Goal: Answer question/provide support: Share knowledge or assist other users

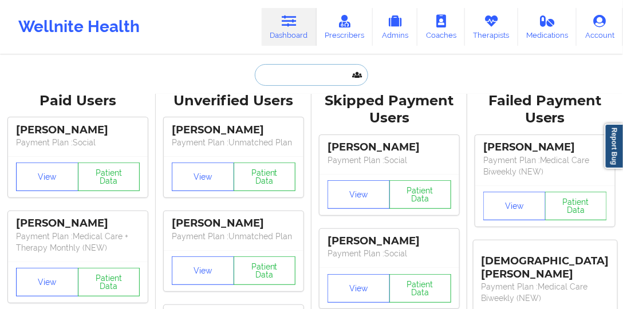
click at [303, 80] on input "text" at bounding box center [311, 75] width 113 height 22
paste input "[PERSON_NAME] [PERSON_NAME]"
type input "[PERSON_NAME] [PERSON_NAME]"
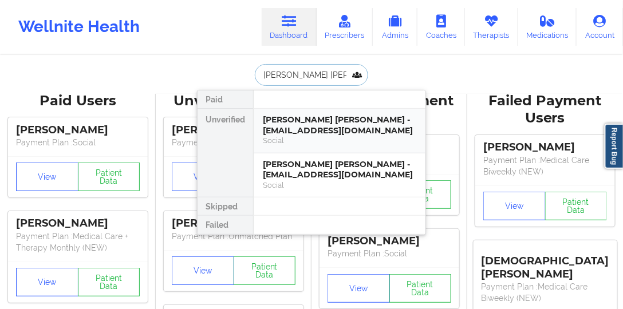
click at [271, 142] on div "Social" at bounding box center [339, 141] width 153 height 10
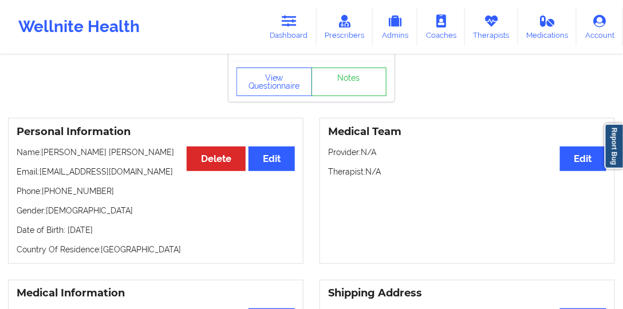
scroll to position [65, 0]
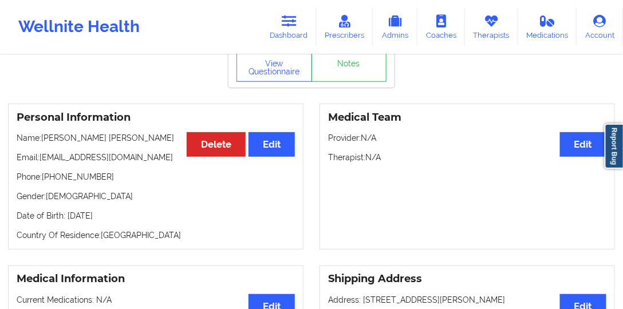
click at [81, 171] on p "Phone: [PHONE_NUMBER]" at bounding box center [156, 176] width 278 height 11
copy p "15308441847"
click at [291, 24] on icon at bounding box center [289, 21] width 15 height 13
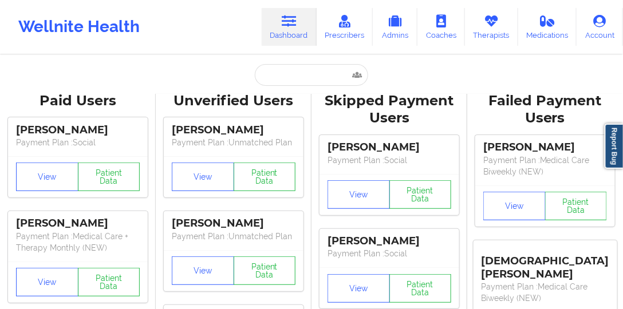
click at [317, 82] on input "text" at bounding box center [311, 75] width 113 height 22
paste input "[PERSON_NAME]"
type input "[PERSON_NAME]"
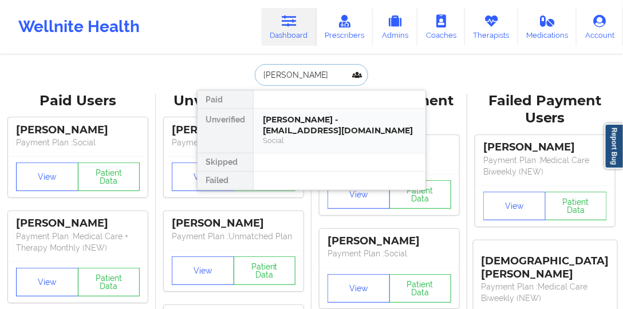
click at [308, 123] on div "[PERSON_NAME] - [EMAIL_ADDRESS][DOMAIN_NAME]" at bounding box center [339, 125] width 153 height 21
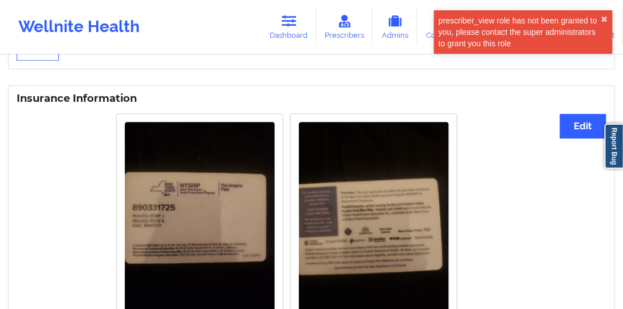
scroll to position [883, 0]
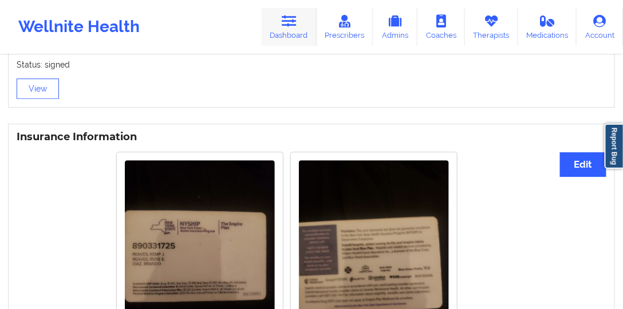
click at [304, 33] on link "Dashboard" at bounding box center [289, 27] width 55 height 38
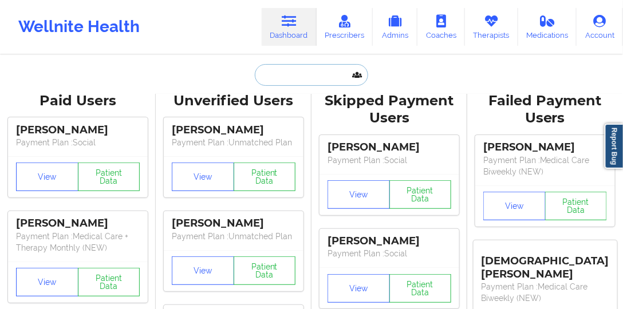
click at [311, 82] on input "text" at bounding box center [311, 75] width 113 height 22
paste input "[PERSON_NAME]"
type input "[PERSON_NAME]"
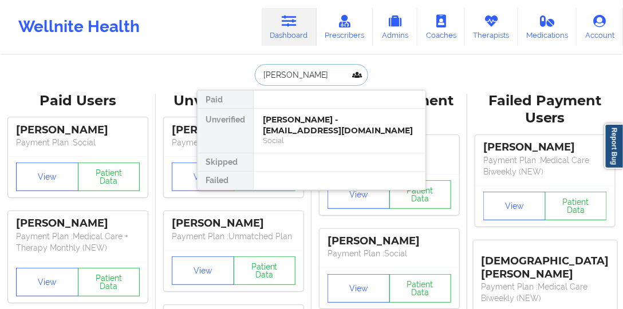
click at [308, 126] on div "[PERSON_NAME] - [EMAIL_ADDRESS][DOMAIN_NAME]" at bounding box center [339, 125] width 153 height 21
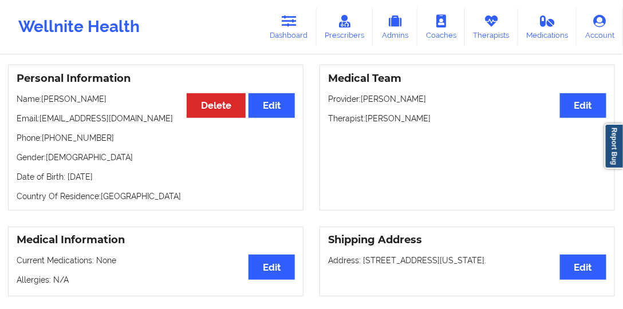
scroll to position [33, 0]
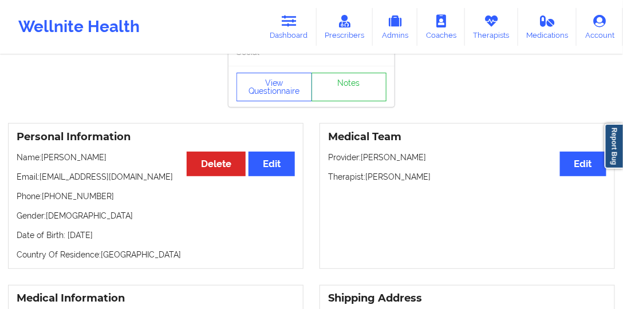
click at [82, 200] on p "Phone: [PHONE_NUMBER]" at bounding box center [156, 196] width 278 height 11
drag, startPoint x: 82, startPoint y: 200, endPoint x: 47, endPoint y: 203, distance: 35.6
click at [47, 202] on p "Phone: [PHONE_NUMBER]" at bounding box center [156, 196] width 278 height 11
copy p "[PHONE_NUMBER]"
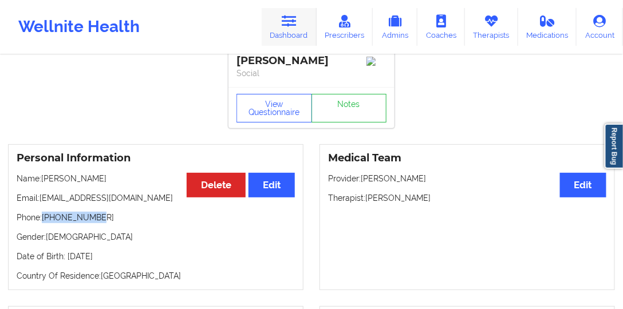
scroll to position [0, 0]
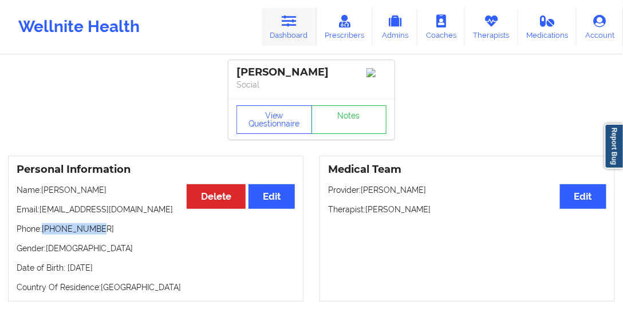
click at [297, 40] on link "Dashboard" at bounding box center [289, 27] width 55 height 38
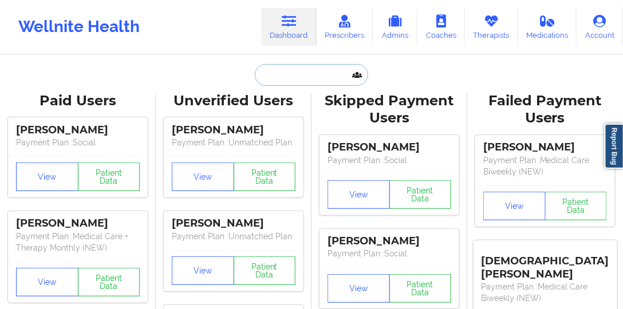
click at [297, 72] on input "text" at bounding box center [311, 75] width 113 height 22
paste input "Rose"
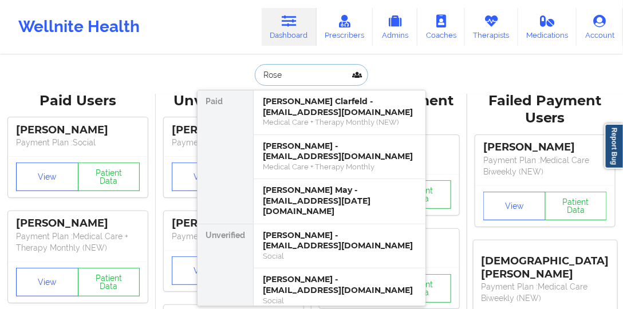
type input "Rose"
